Goal: Navigation & Orientation: Find specific page/section

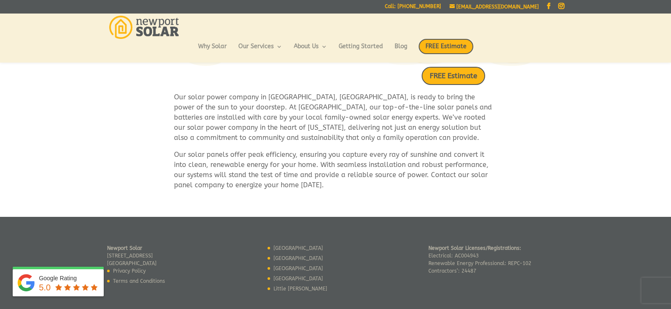
scroll to position [515, 0]
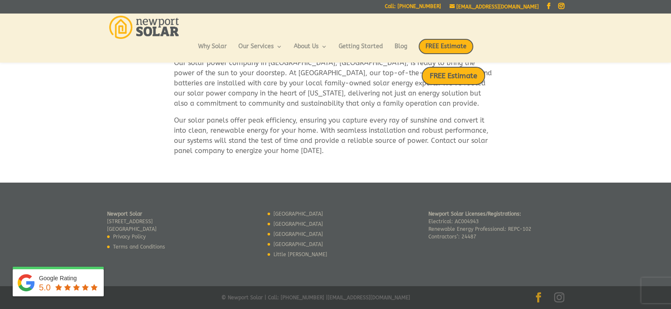
click at [540, 293] on link "Facebook" at bounding box center [538, 298] width 10 height 11
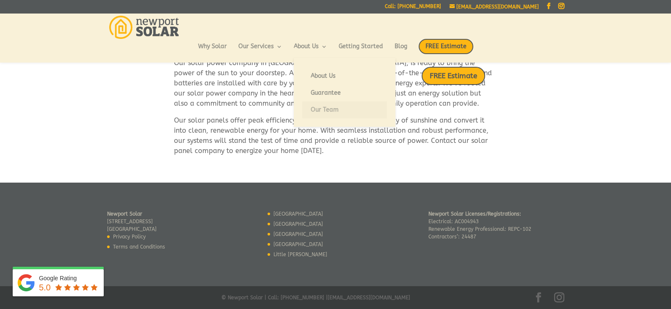
click at [332, 110] on link "Our Team" at bounding box center [344, 110] width 85 height 17
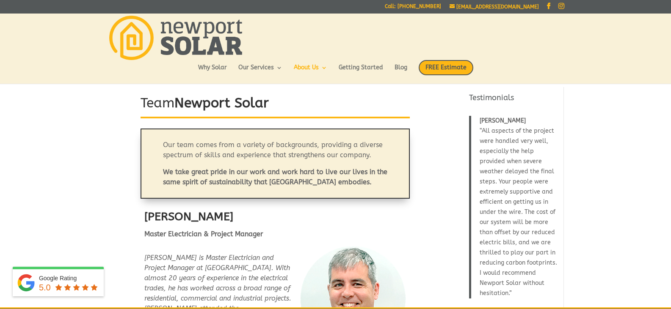
click at [559, 7] on link "Instagram" at bounding box center [561, 6] width 6 height 7
